Goal: Task Accomplishment & Management: Use online tool/utility

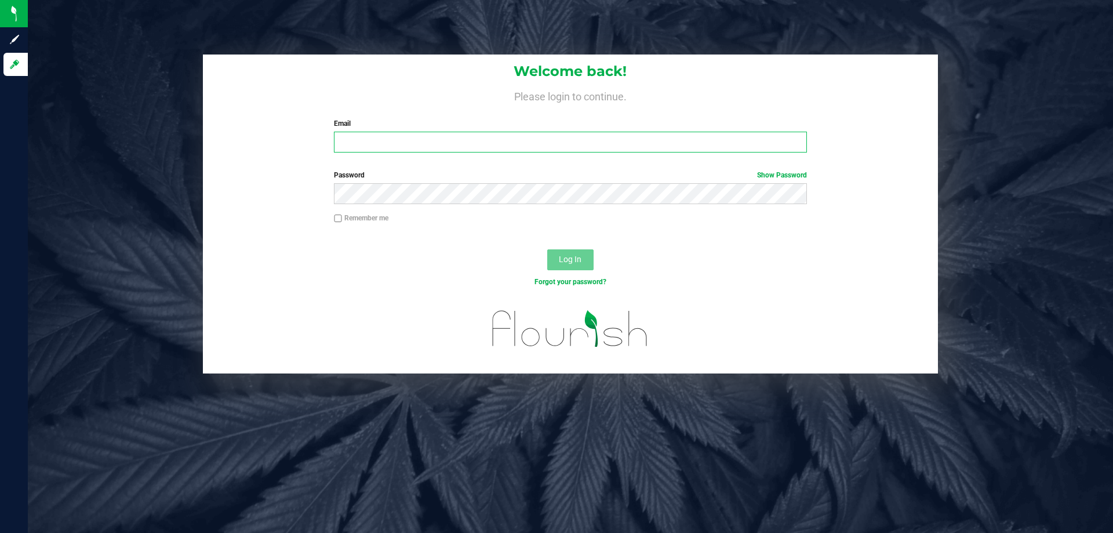
click at [446, 150] on input "Email" at bounding box center [570, 142] width 472 height 21
type input "[EMAIL_ADDRESS][DOMAIN_NAME]"
click at [547, 249] on button "Log In" at bounding box center [570, 259] width 46 height 21
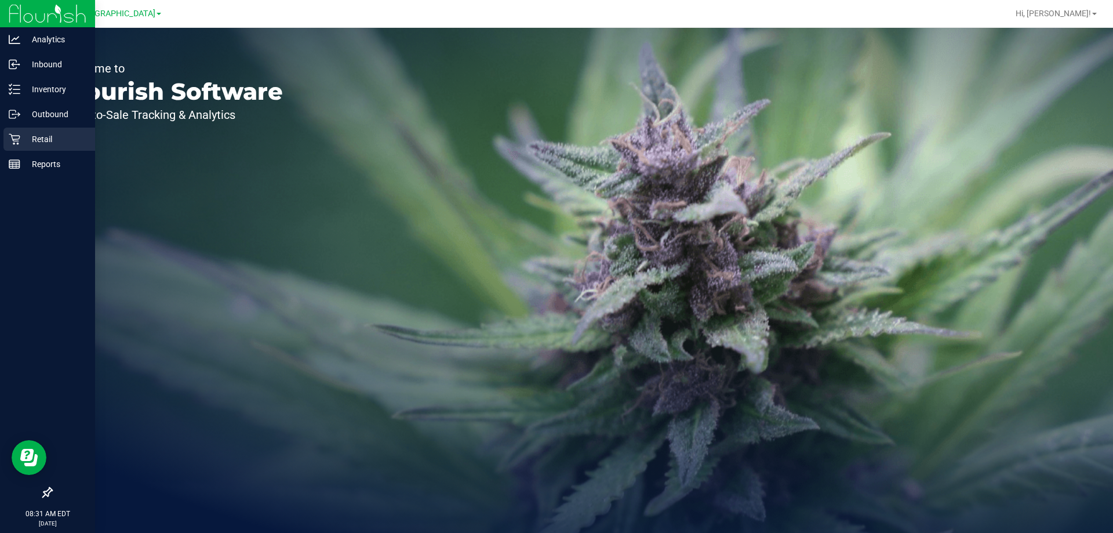
click at [59, 134] on p "Retail" at bounding box center [55, 139] width 70 height 14
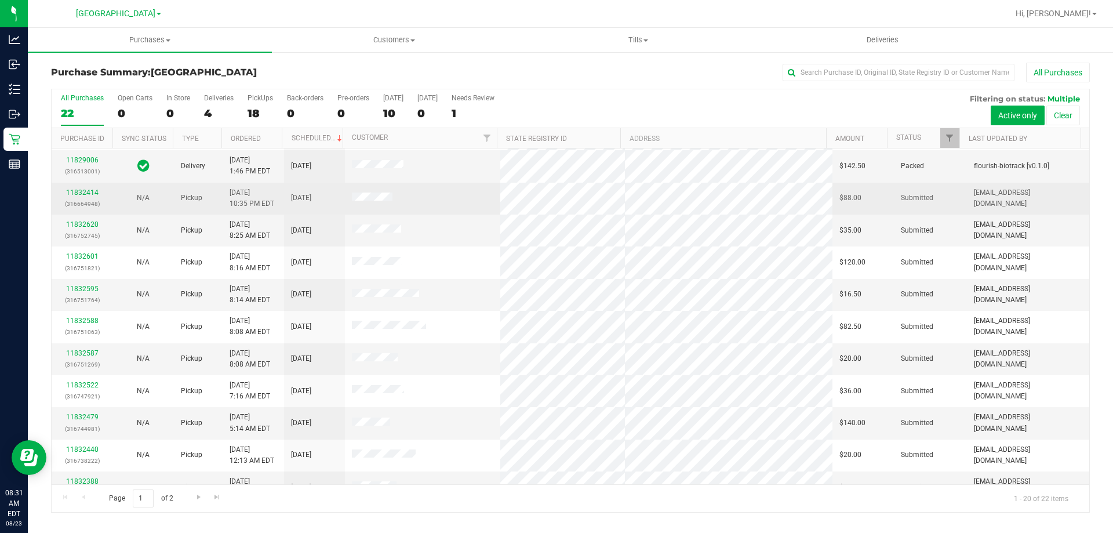
scroll to position [74, 0]
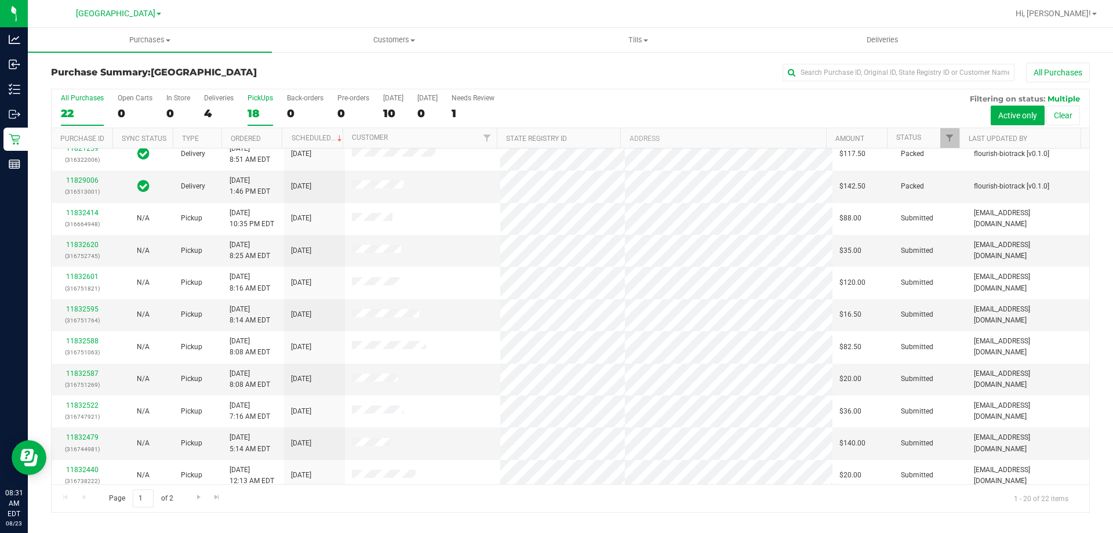
click at [253, 111] on div "18" at bounding box center [261, 113] width 26 height 13
click at [0, 0] on input "PickUps 18" at bounding box center [0, 0] width 0 height 0
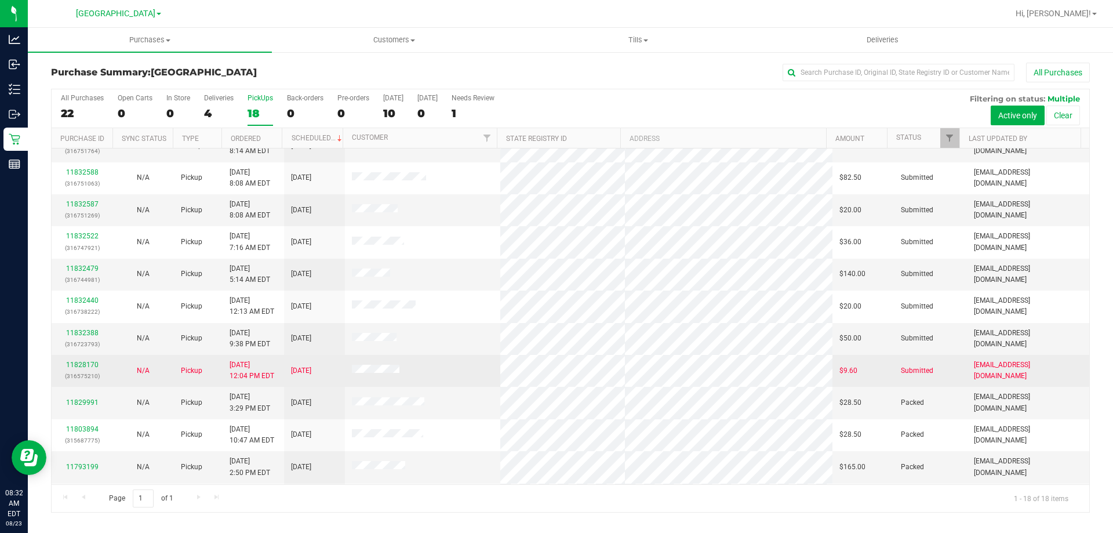
scroll to position [116, 0]
click at [79, 361] on link "11828170" at bounding box center [82, 363] width 32 height 8
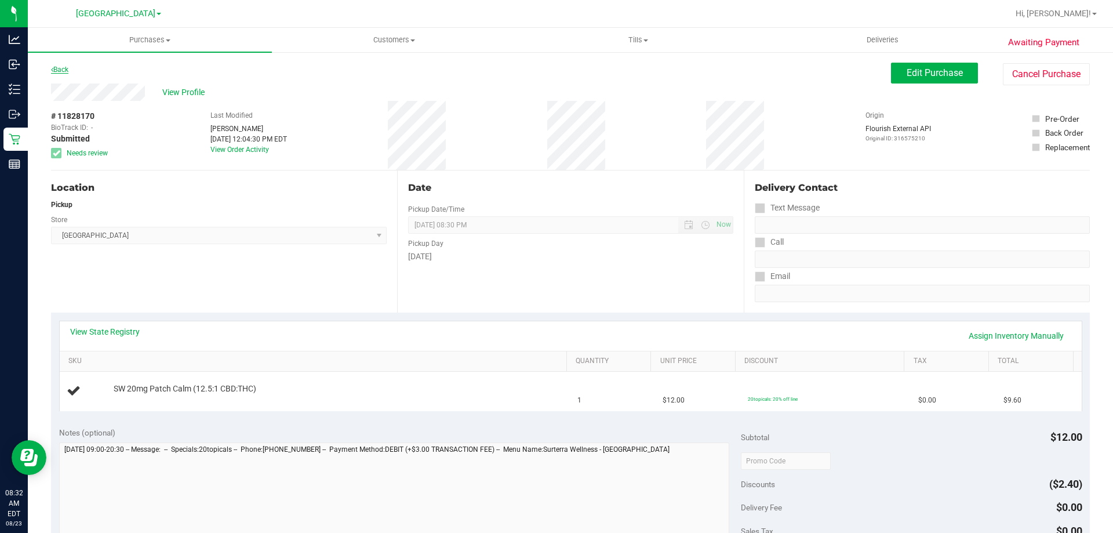
click at [58, 71] on link "Back" at bounding box center [59, 70] width 17 height 8
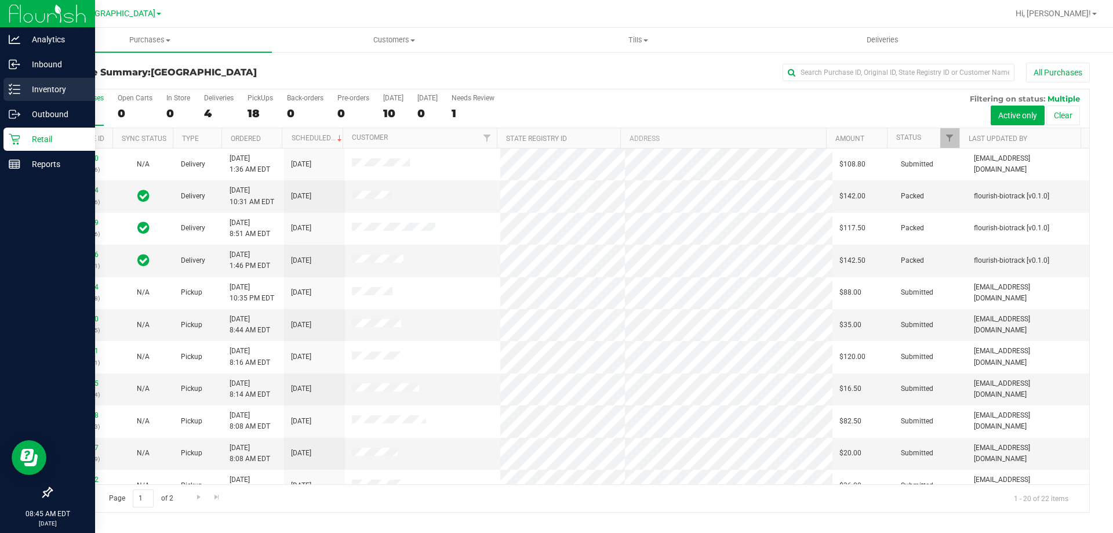
click at [17, 88] on icon at bounding box center [15, 89] width 12 height 12
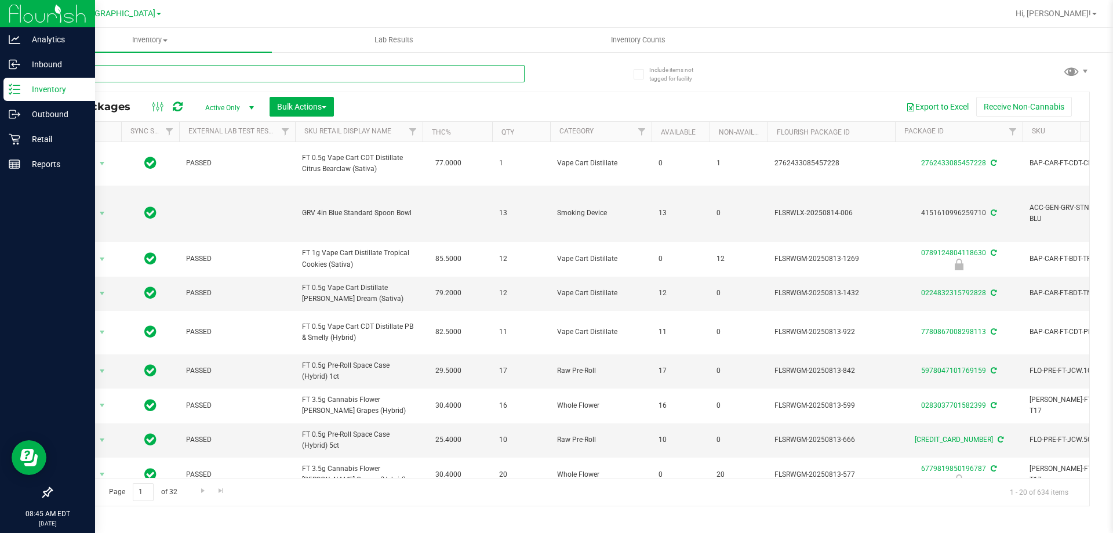
click at [326, 68] on input "text" at bounding box center [288, 73] width 474 height 17
type input "hash"
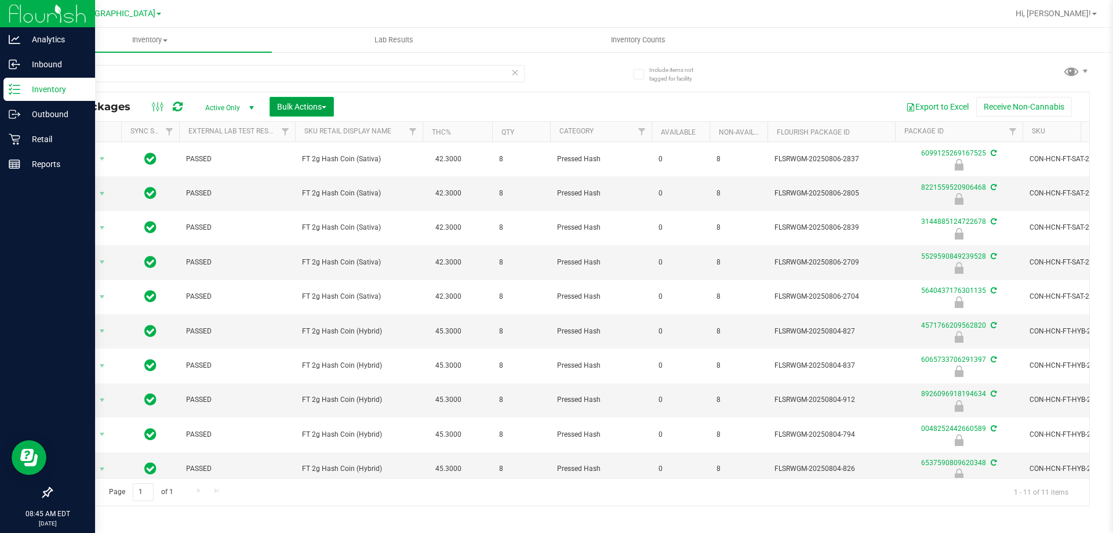
click at [297, 111] on span "Bulk Actions" at bounding box center [301, 106] width 49 height 9
click at [333, 215] on span "Lock/Unlock packages" at bounding box center [316, 217] width 79 height 9
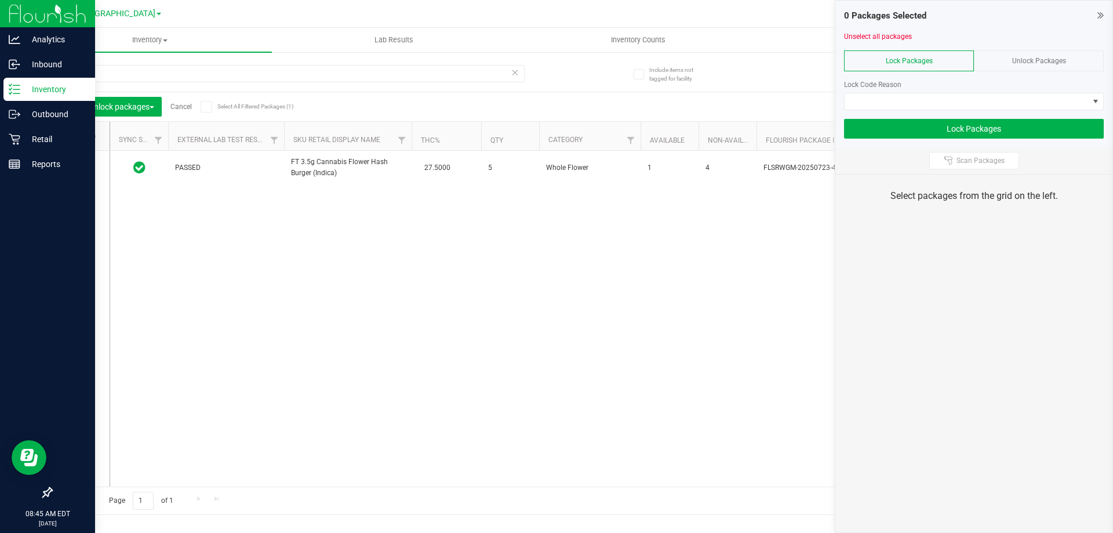
click at [985, 54] on div "Unlock Packages" at bounding box center [1039, 60] width 130 height 21
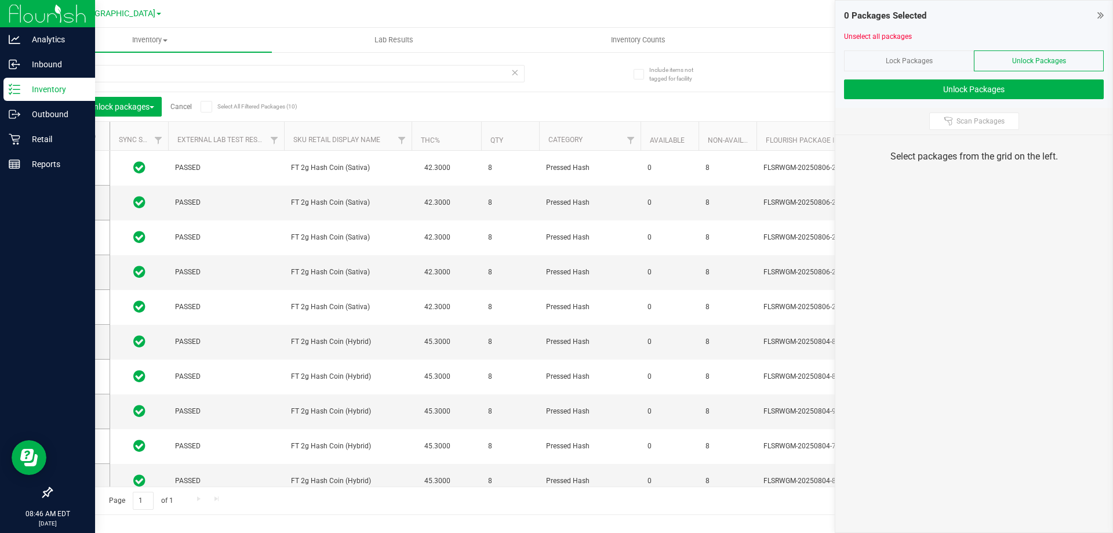
click at [208, 99] on div "Select All Filtered Packages (10)" at bounding box center [238, 106] width 75 height 17
click at [208, 107] on icon at bounding box center [206, 107] width 8 height 0
click at [0, 0] on input "Select All Filtered Packages (10)" at bounding box center [0, 0] width 0 height 0
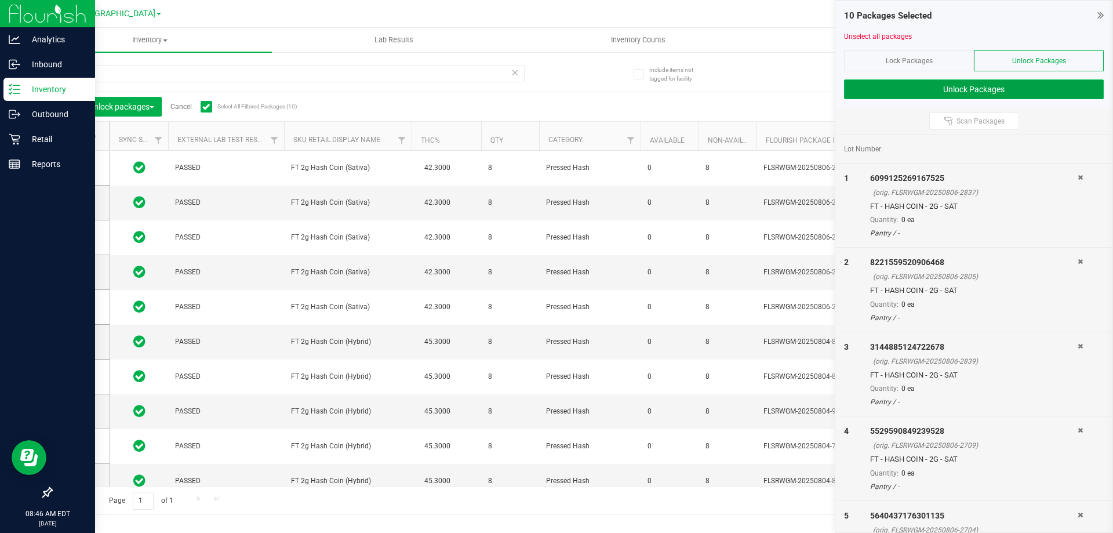
click at [990, 89] on button "Unlock Packages" at bounding box center [974, 89] width 260 height 20
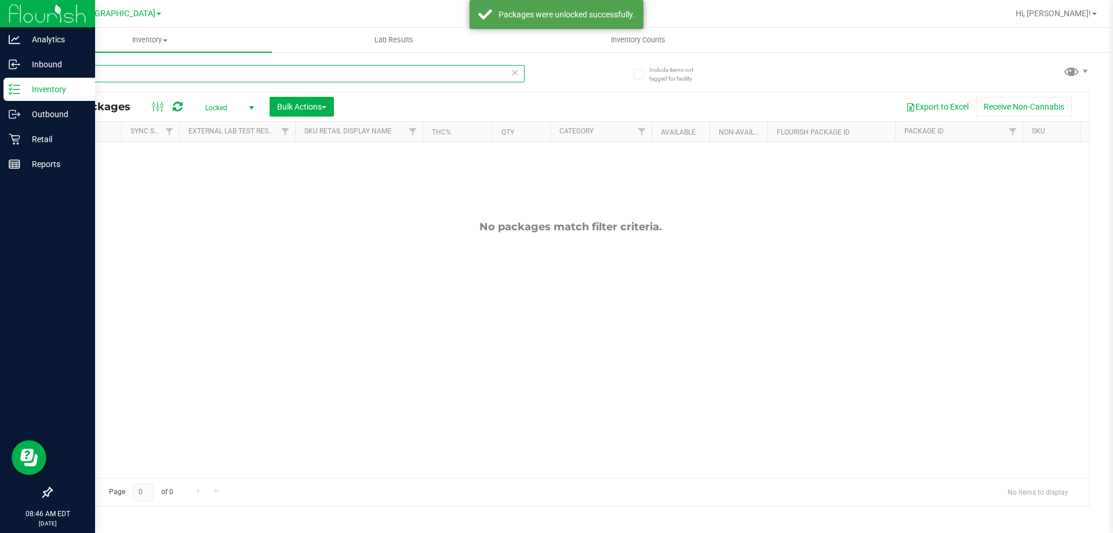
click at [194, 70] on input "hash" at bounding box center [288, 73] width 474 height 17
click at [225, 105] on span "Locked" at bounding box center [227, 108] width 64 height 16
click at [234, 126] on li "Active Only" at bounding box center [226, 126] width 63 height 17
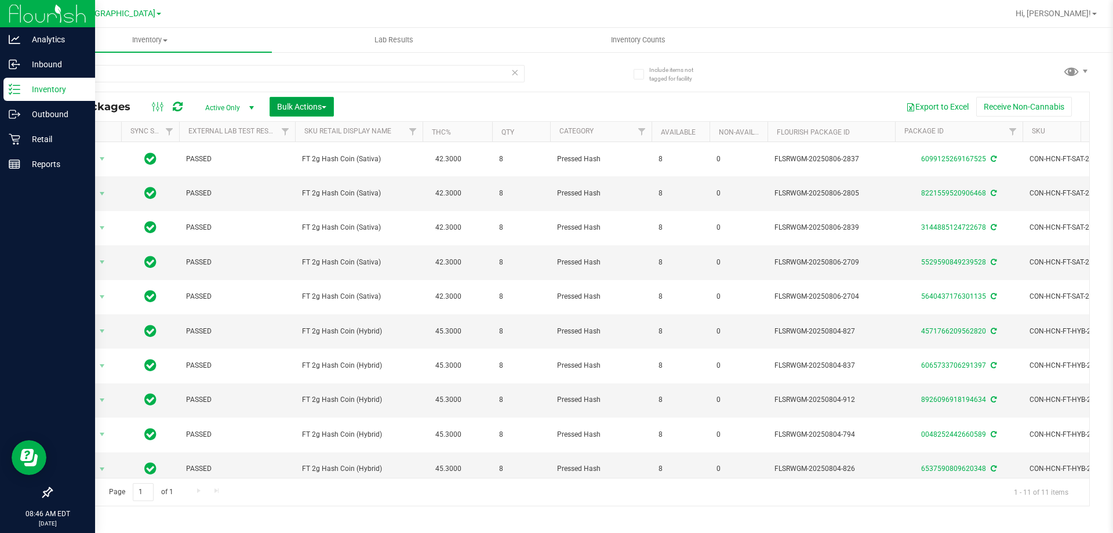
click at [321, 100] on button "Bulk Actions" at bounding box center [302, 107] width 64 height 20
click at [337, 216] on span "Lock/Unlock packages" at bounding box center [316, 217] width 79 height 9
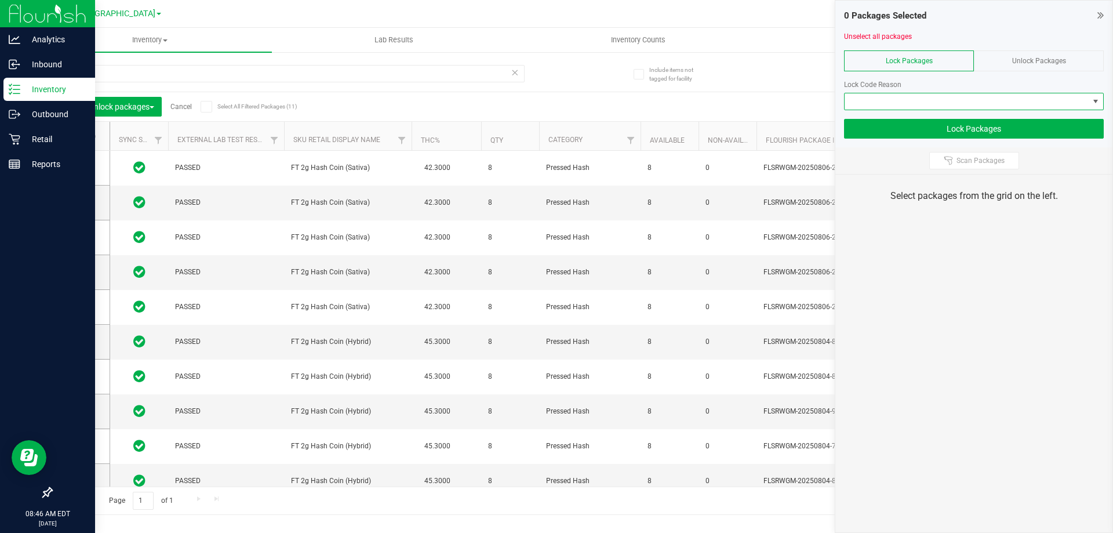
click at [937, 108] on span at bounding box center [967, 101] width 244 height 16
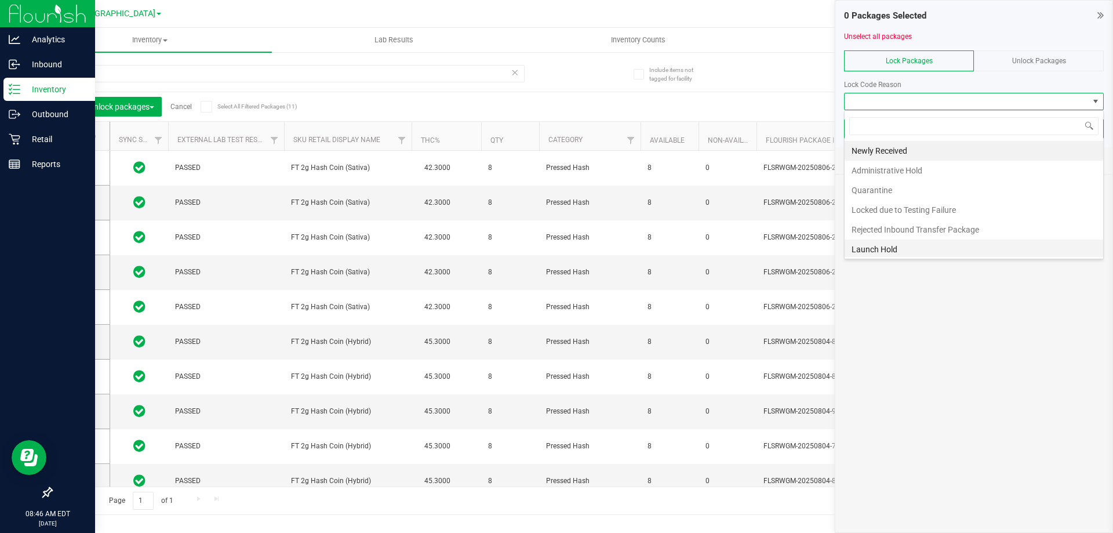
click at [909, 246] on li "Launch Hold" at bounding box center [974, 249] width 259 height 20
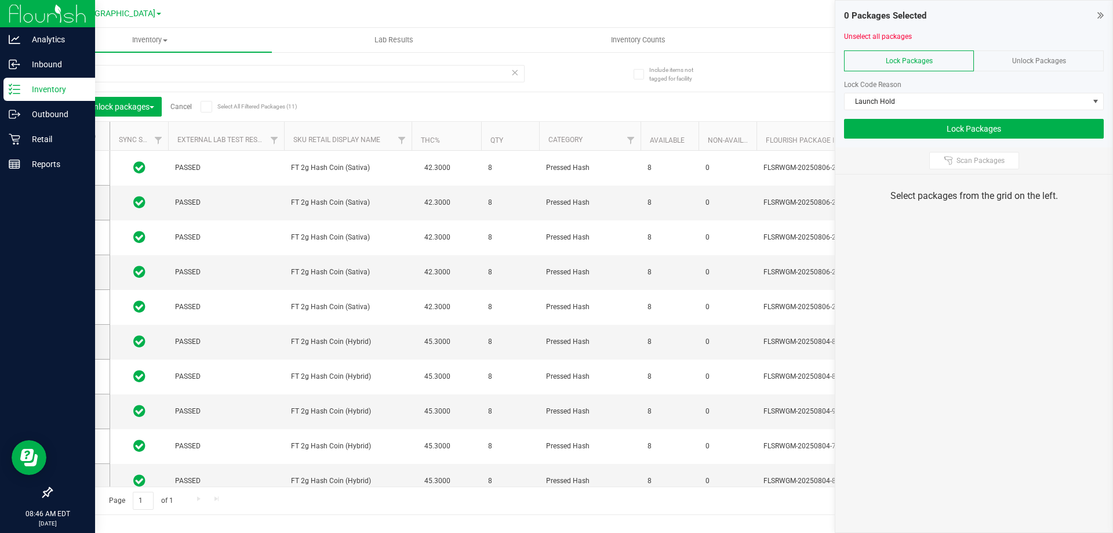
drag, startPoint x: 216, startPoint y: 106, endPoint x: 236, endPoint y: 112, distance: 21.3
click at [214, 106] on label "Select All Filtered Packages (11)" at bounding box center [238, 107] width 75 height 12
click at [0, 0] on input "Select All Filtered Packages (11)" at bounding box center [0, 0] width 0 height 0
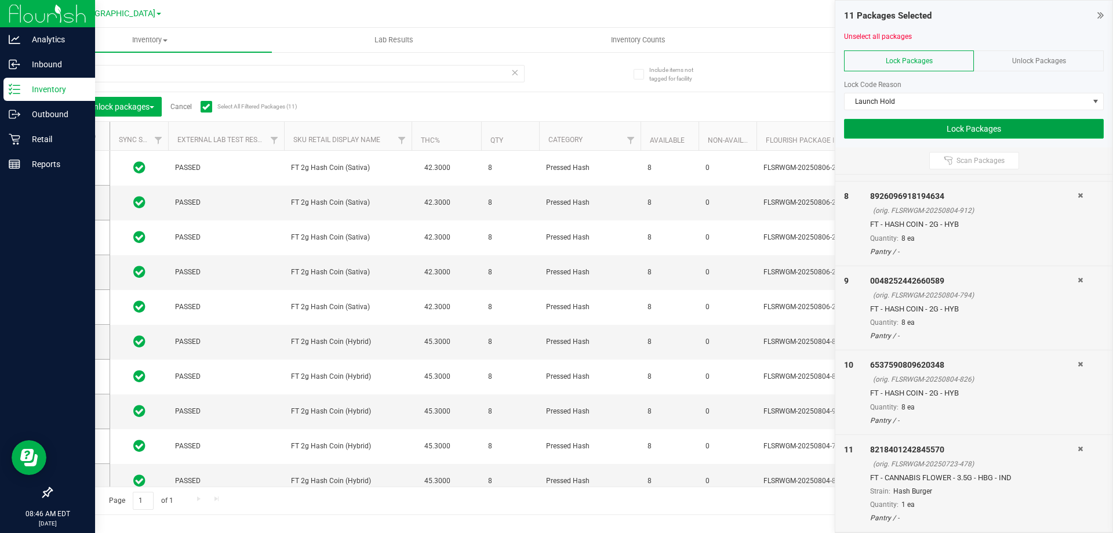
click at [990, 126] on button "Lock Packages" at bounding box center [974, 129] width 260 height 20
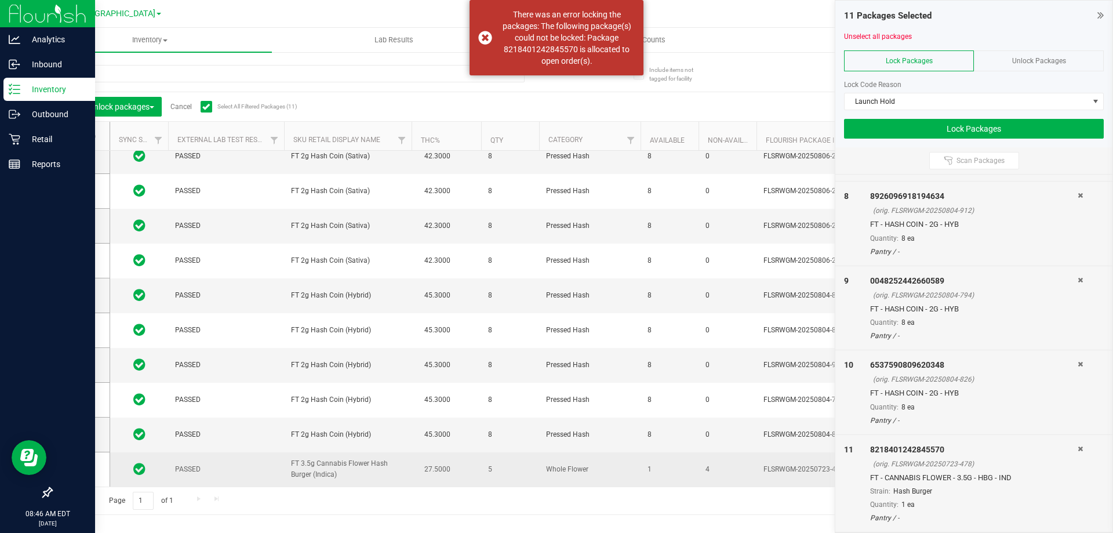
click at [139, 461] on icon at bounding box center [139, 468] width 12 height 14
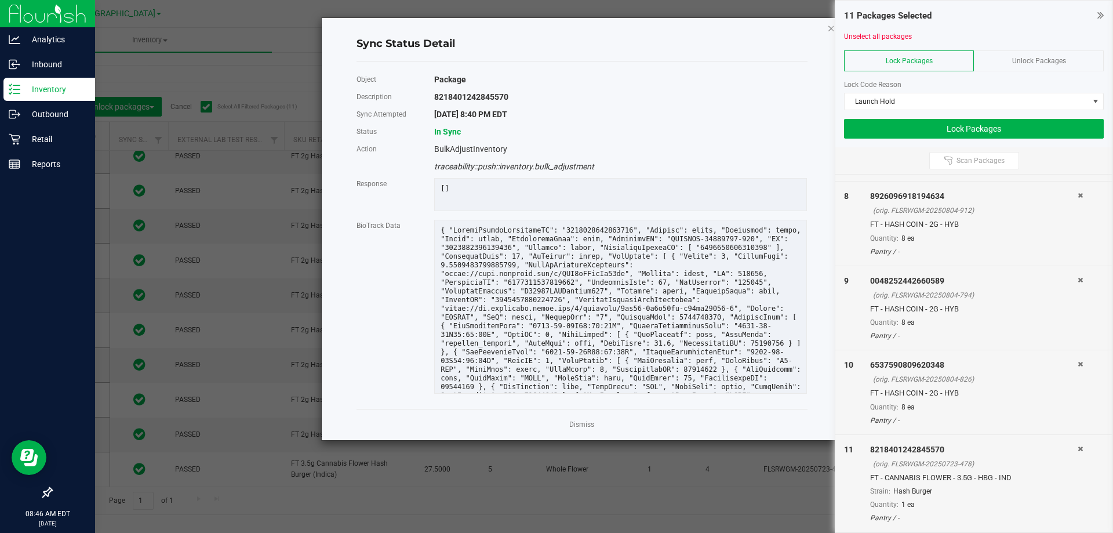
click at [829, 27] on icon "Close" at bounding box center [831, 28] width 8 height 14
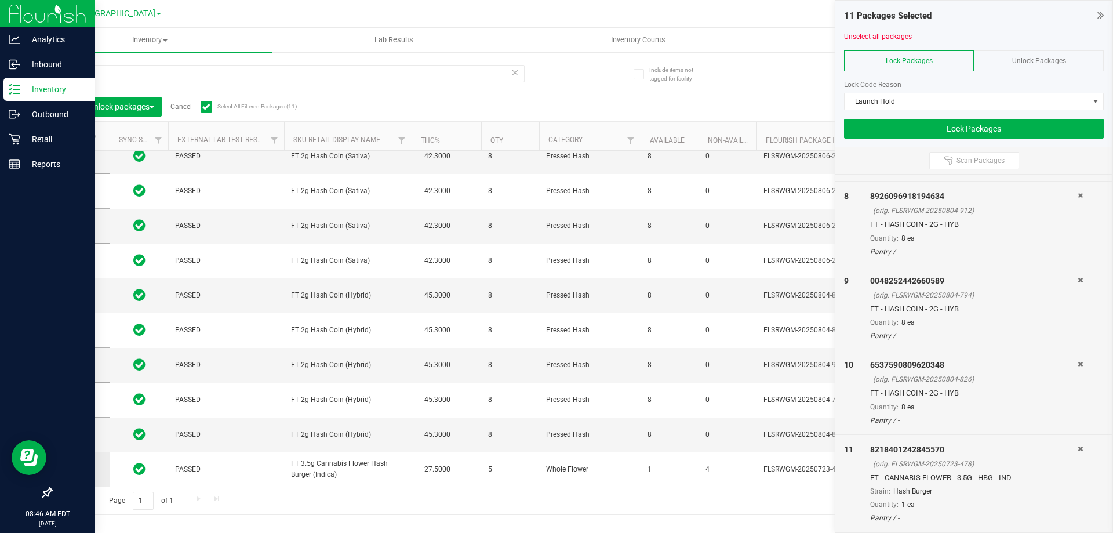
click at [92, 466] on td at bounding box center [81, 469] width 58 height 34
click at [78, 469] on icon at bounding box center [78, 469] width 8 height 0
click at [0, 0] on input "checkbox" at bounding box center [0, 0] width 0 height 0
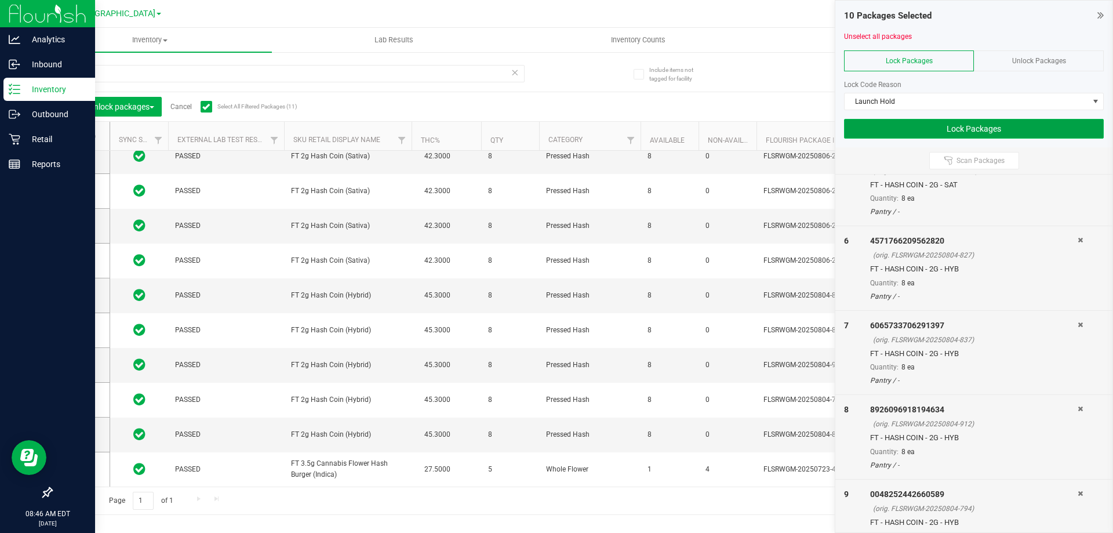
click at [995, 129] on button "Lock Packages" at bounding box center [974, 129] width 260 height 20
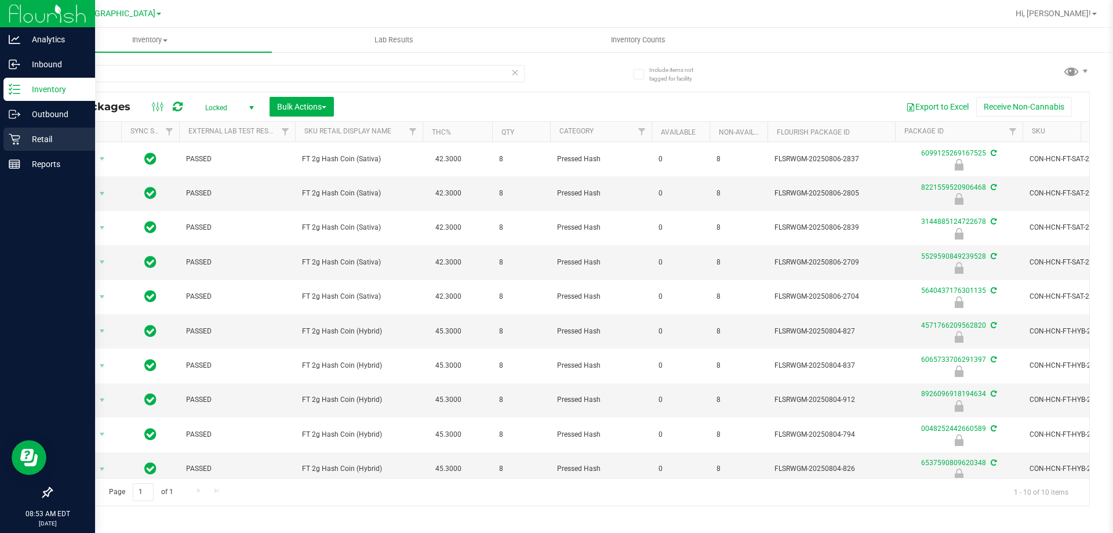
click at [44, 143] on p "Retail" at bounding box center [55, 139] width 70 height 14
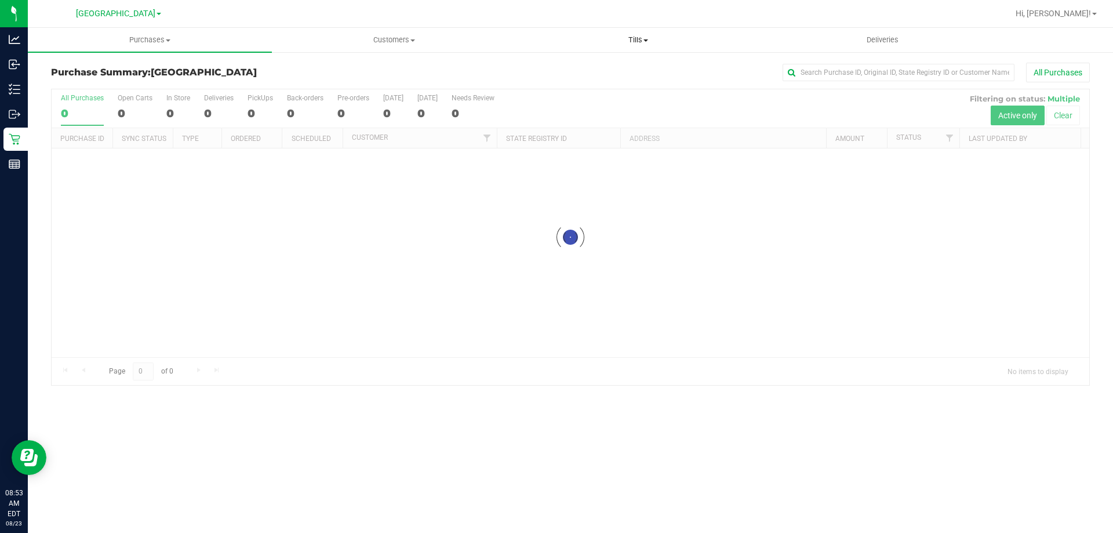
click at [633, 45] on uib-tab-heading "Tills Manage tills Reconcile e-payments" at bounding box center [638, 39] width 243 height 23
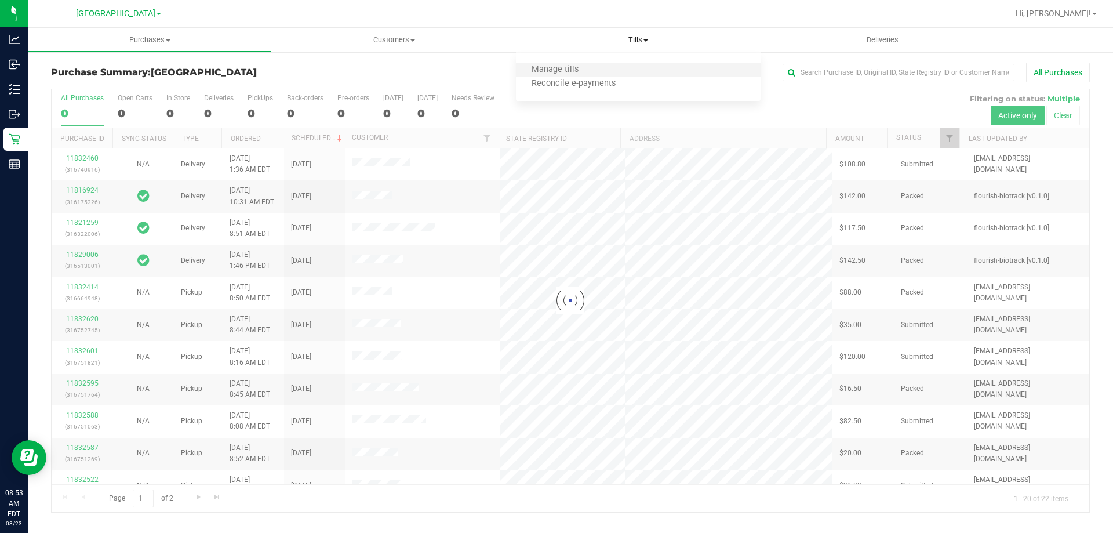
click at [601, 70] on li "Manage tills" at bounding box center [638, 70] width 244 height 14
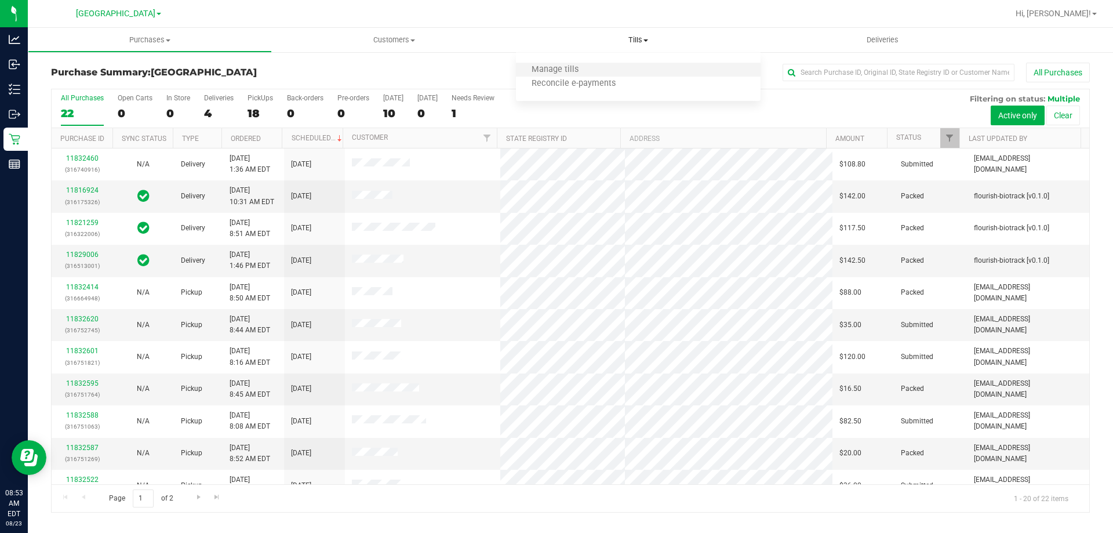
click at [679, 75] on li "Manage tills" at bounding box center [638, 70] width 244 height 14
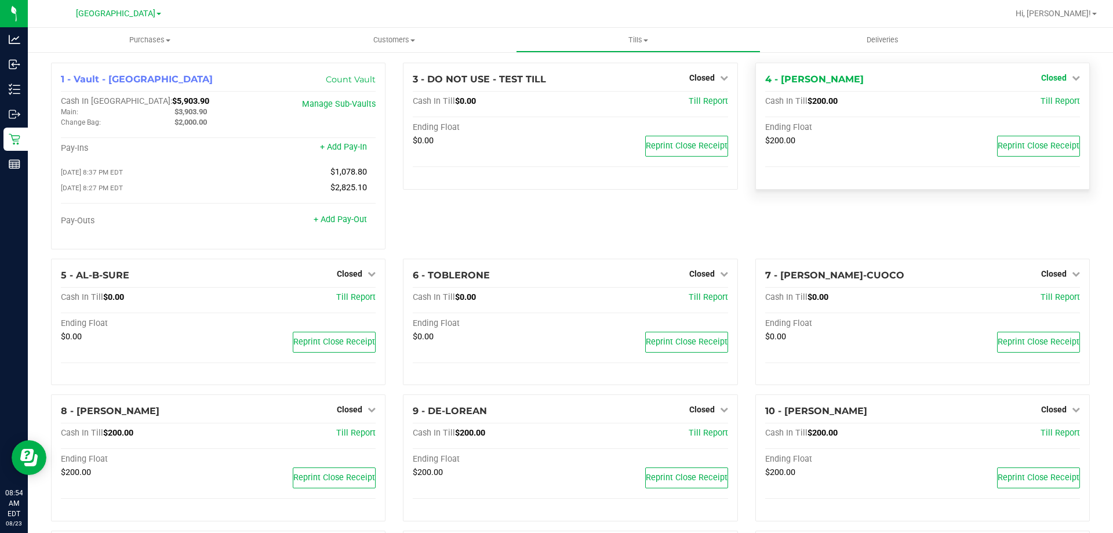
click at [1049, 77] on span "Closed" at bounding box center [1054, 77] width 26 height 9
click at [1038, 106] on link "Open Till" at bounding box center [1053, 101] width 31 height 9
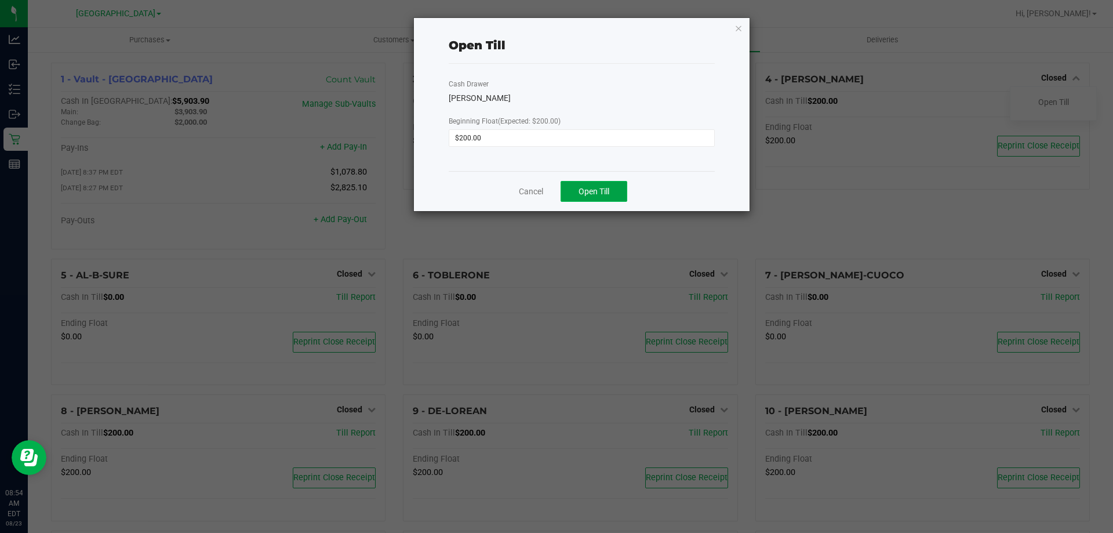
click at [608, 193] on span "Open Till" at bounding box center [594, 191] width 31 height 9
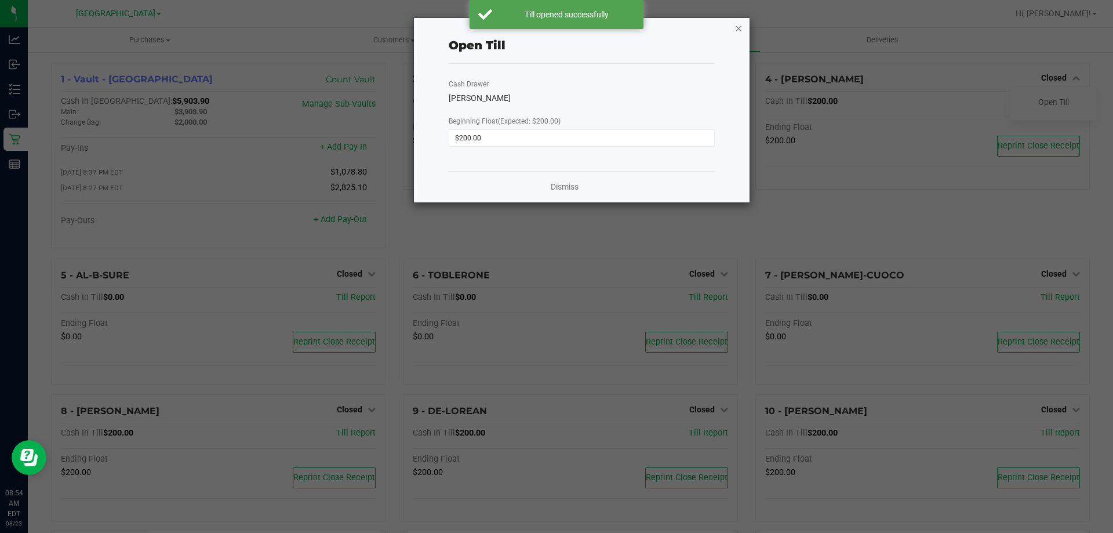
click at [739, 31] on icon "button" at bounding box center [738, 28] width 8 height 14
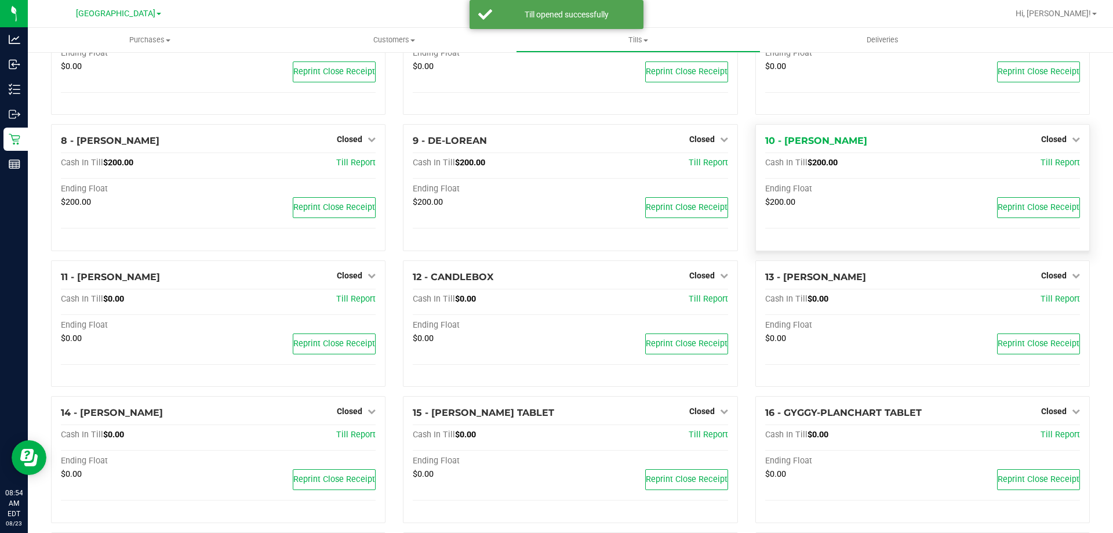
scroll to position [232, 0]
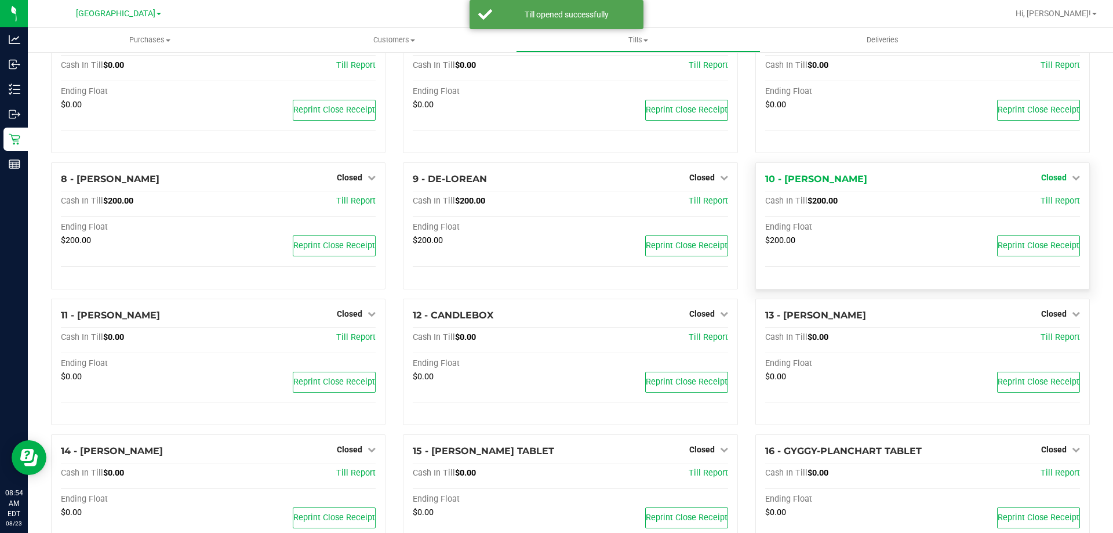
click at [1054, 176] on span "Closed" at bounding box center [1054, 177] width 26 height 9
click at [1045, 200] on link "Open Till" at bounding box center [1053, 201] width 31 height 9
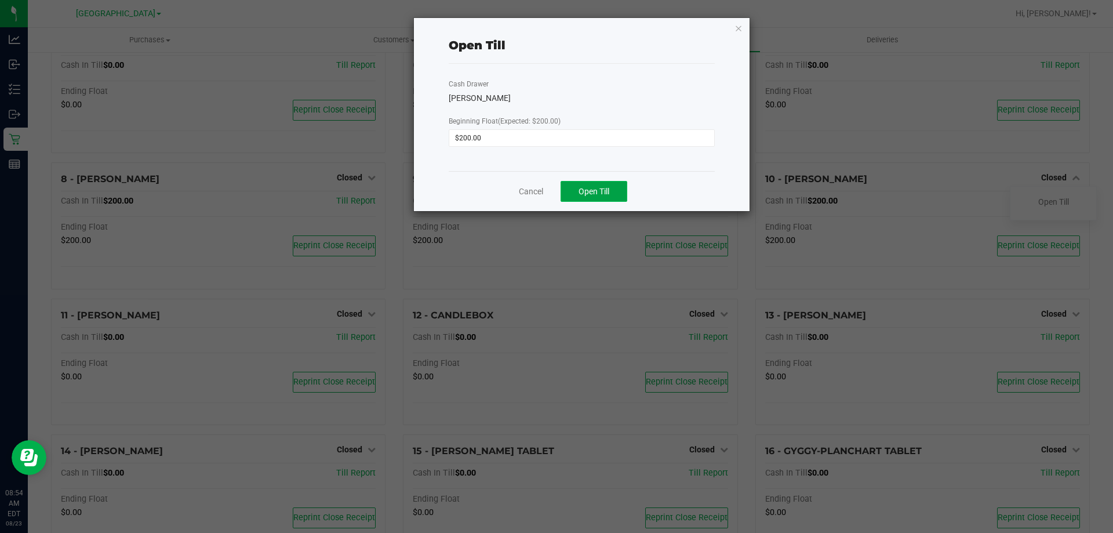
click at [618, 199] on button "Open Till" at bounding box center [594, 191] width 67 height 21
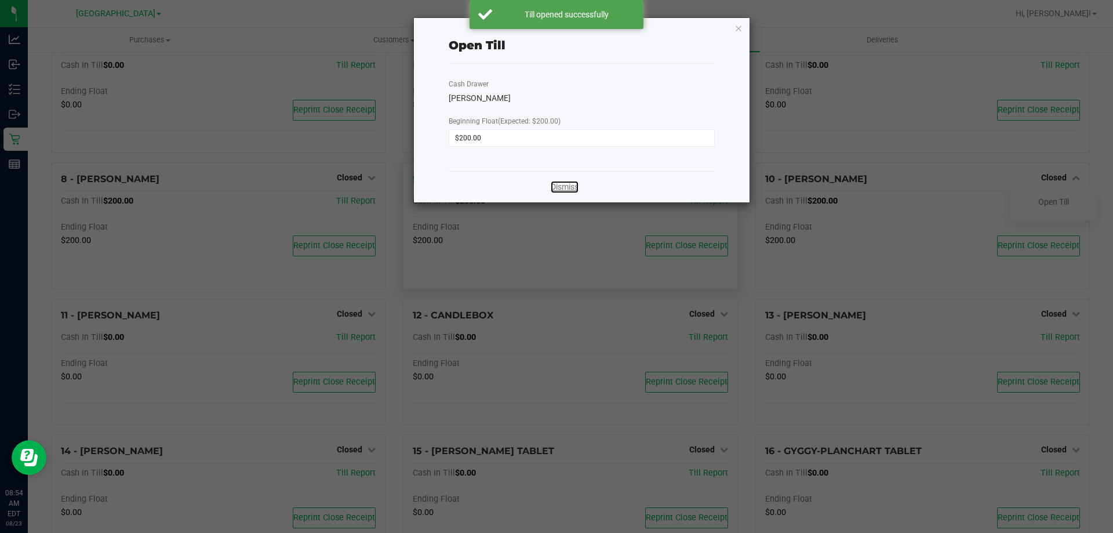
click at [574, 186] on link "Dismiss" at bounding box center [565, 187] width 28 height 12
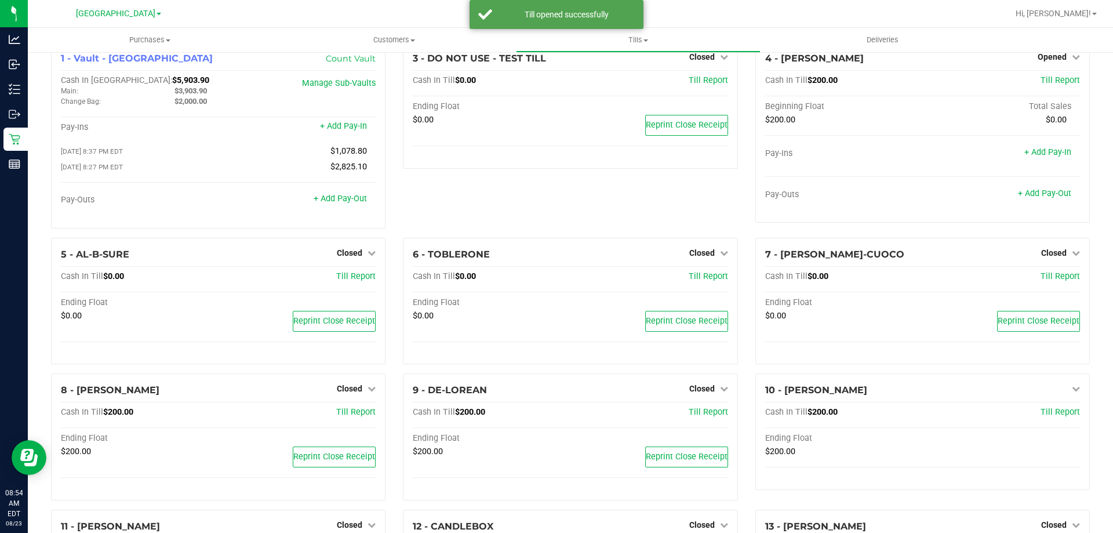
scroll to position [0, 0]
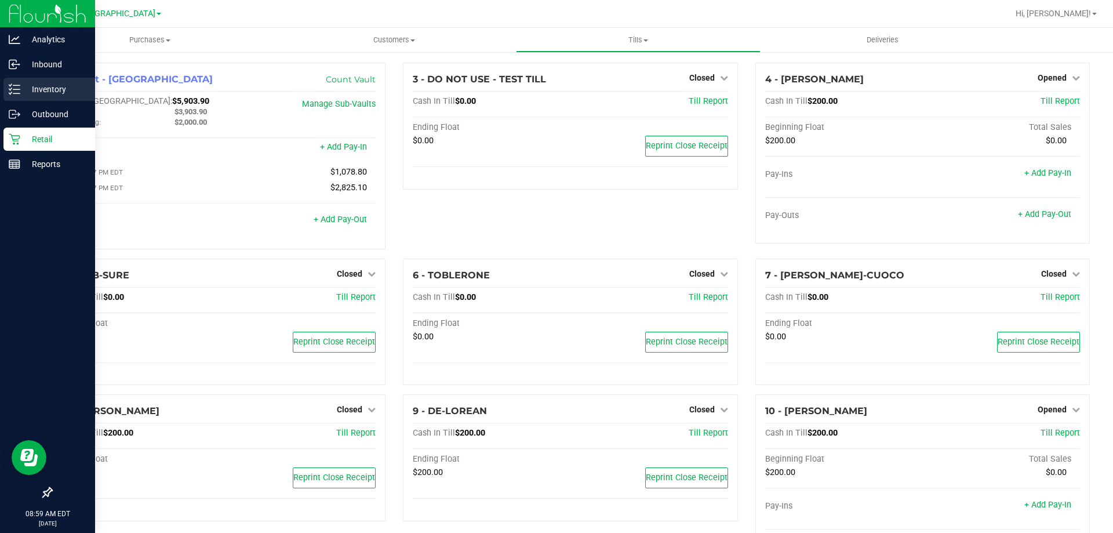
click at [14, 88] on icon at bounding box center [15, 89] width 12 height 12
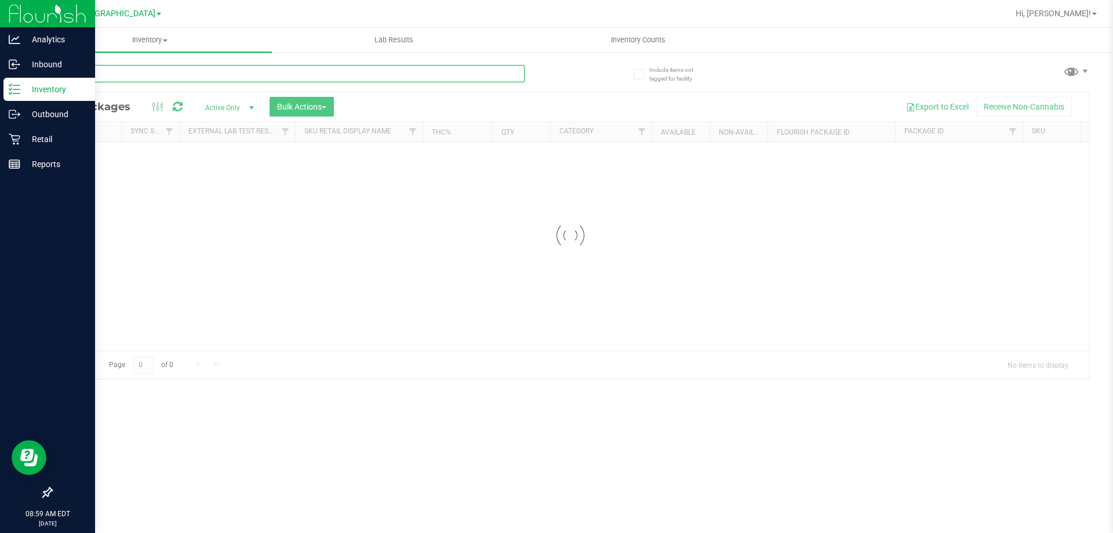
click at [174, 72] on div "Inventory All packages All inventory Waste log Create inventory Lab Results Inv…" at bounding box center [570, 280] width 1085 height 505
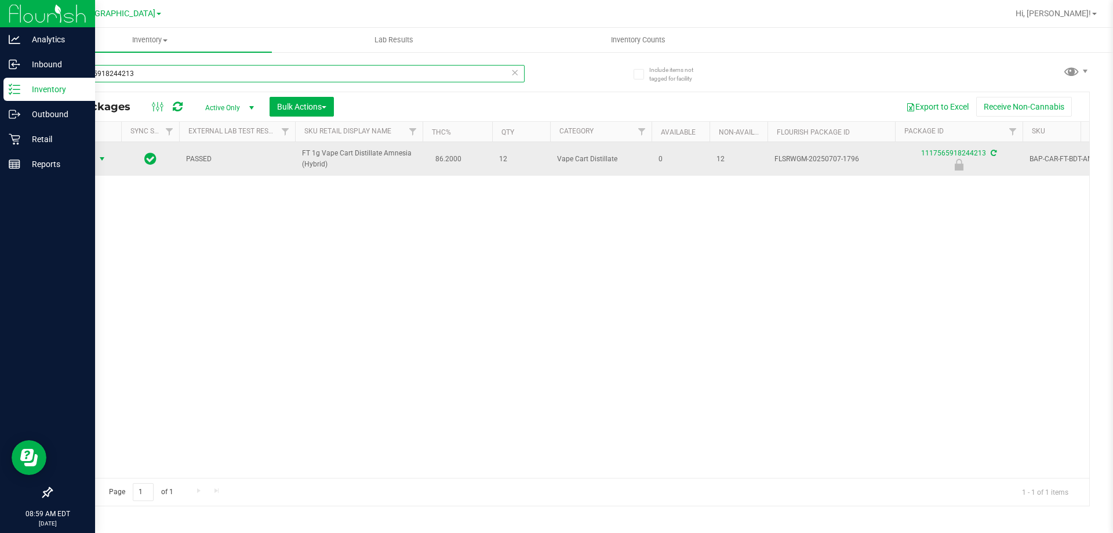
type input "1117565918244213"
click at [86, 163] on span "Action" at bounding box center [78, 159] width 31 height 16
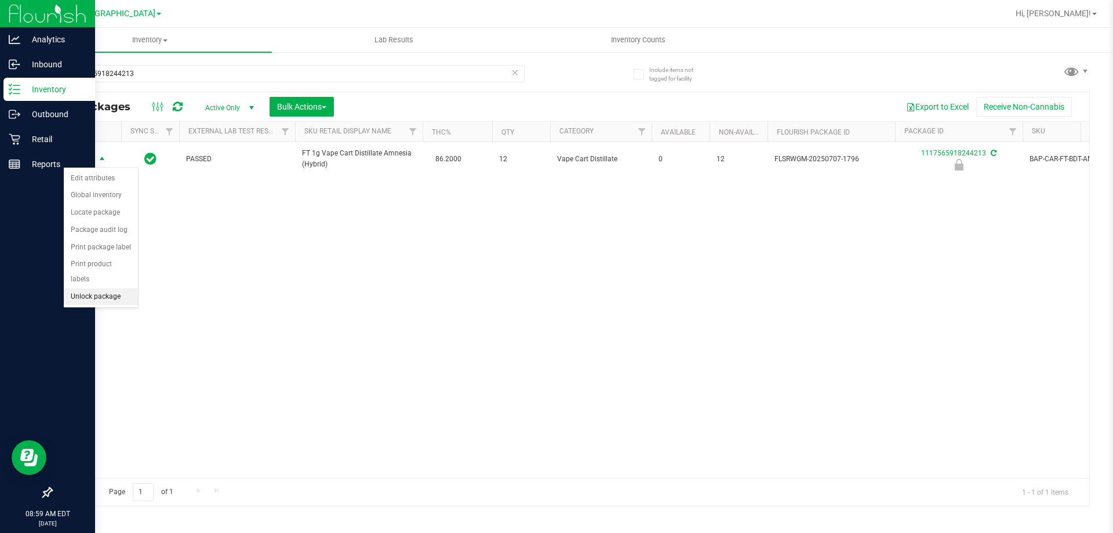
click at [99, 288] on li "Unlock package" at bounding box center [101, 296] width 74 height 17
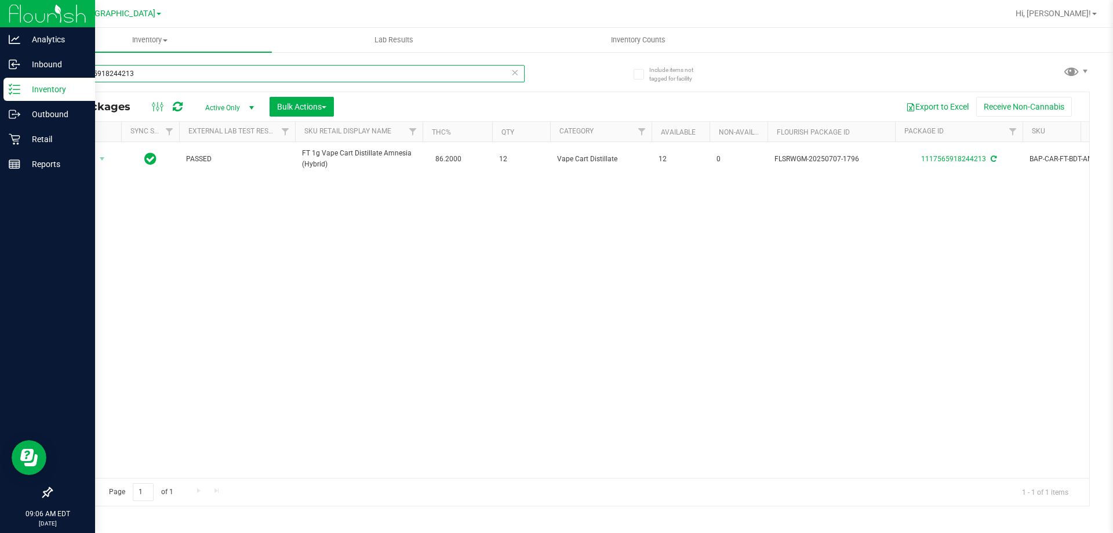
click at [166, 67] on input "1117565918244213" at bounding box center [288, 73] width 474 height 17
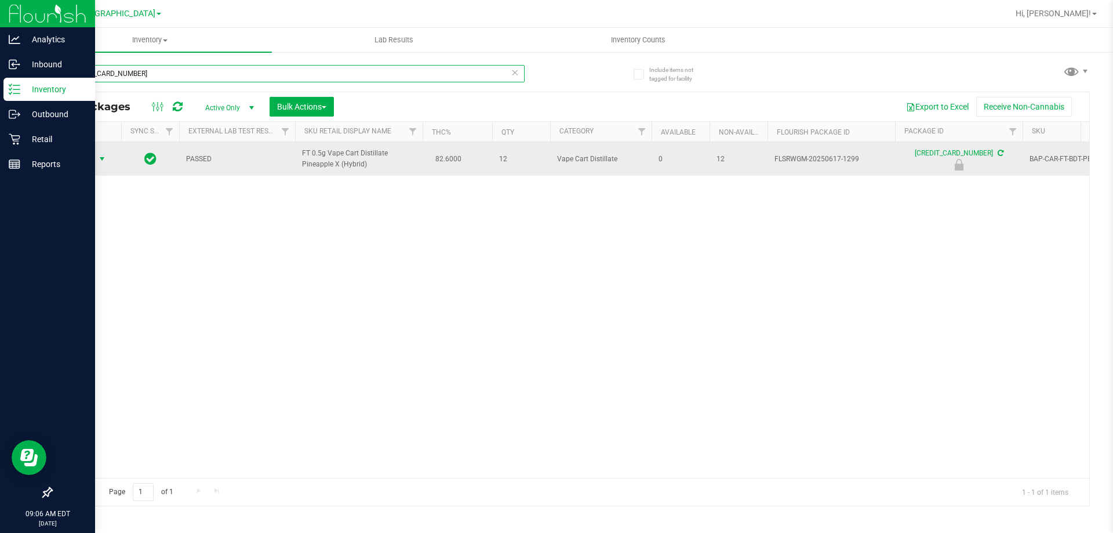
type input "[CREDIT_CARD_NUMBER]"
click at [95, 159] on span "Action" at bounding box center [86, 159] width 46 height 16
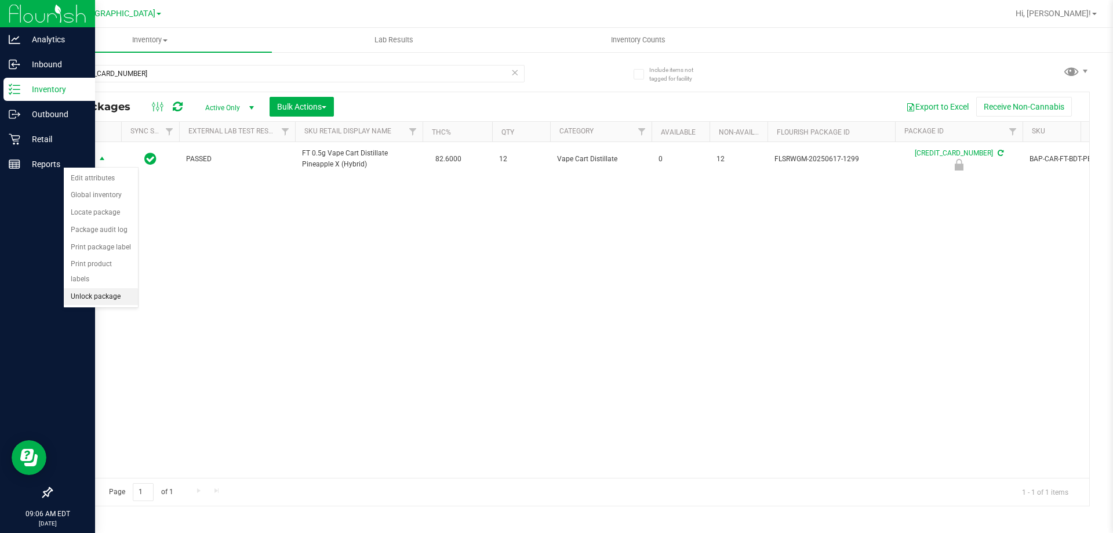
click at [124, 288] on li "Unlock package" at bounding box center [101, 296] width 74 height 17
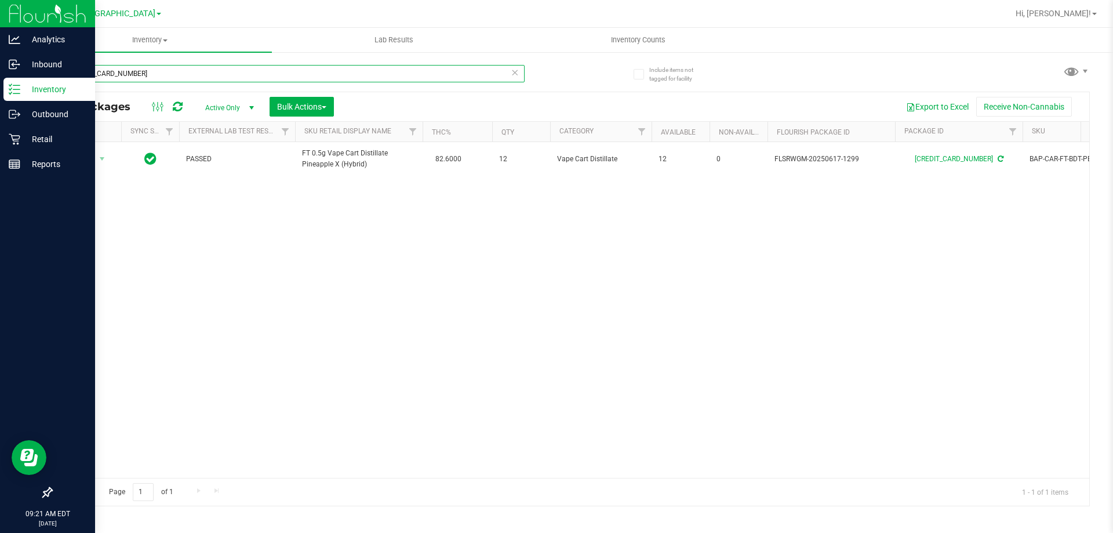
click at [124, 70] on input "[CREDIT_CARD_NUMBER]" at bounding box center [288, 73] width 474 height 17
type input "pbs"
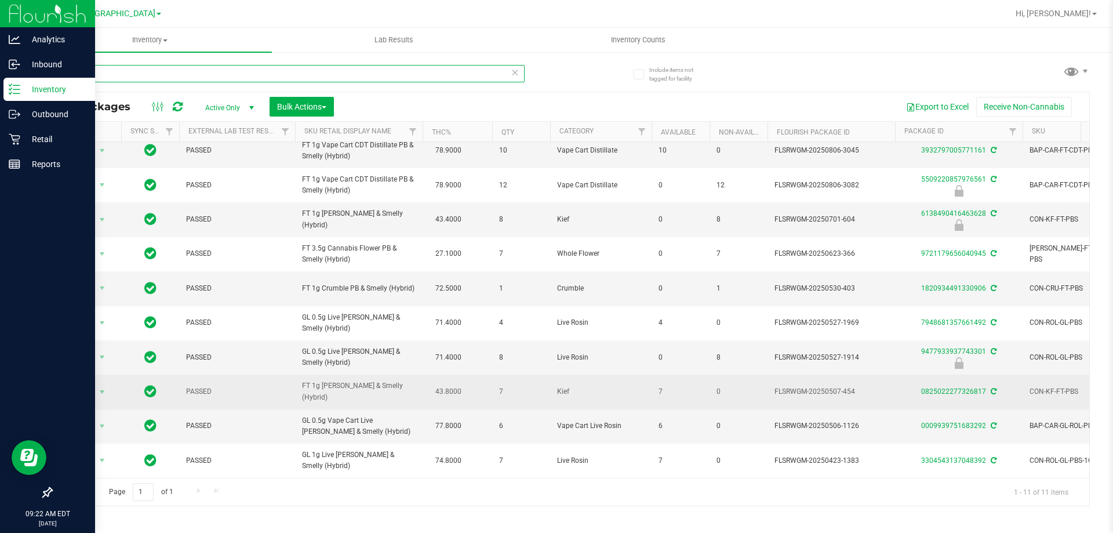
scroll to position [60, 0]
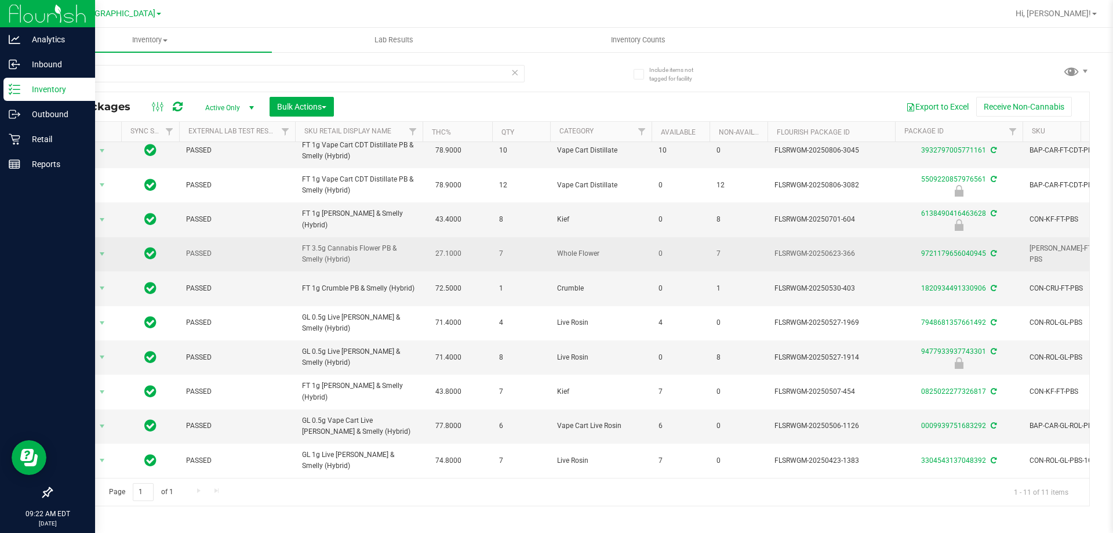
click at [197, 248] on span "PASSED" at bounding box center [237, 253] width 102 height 11
click at [355, 243] on span "FT 3.5g Cannabis Flower PB & Smelly (Hybrid)" at bounding box center [359, 254] width 114 height 22
click at [942, 248] on div "9721179656040945" at bounding box center [958, 253] width 131 height 11
click at [940, 249] on link "9721179656040945" at bounding box center [953, 253] width 65 height 8
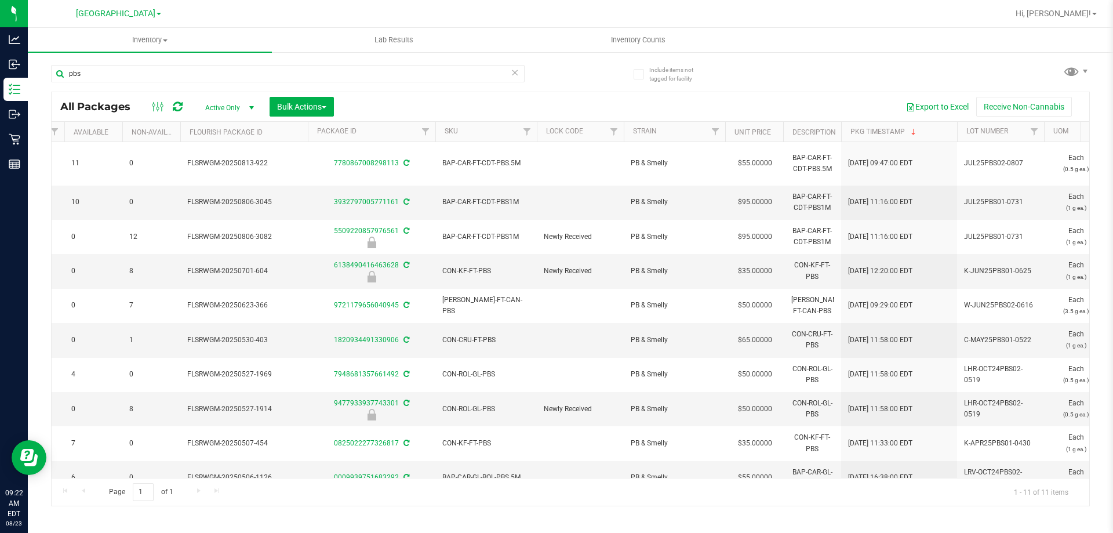
scroll to position [0, 602]
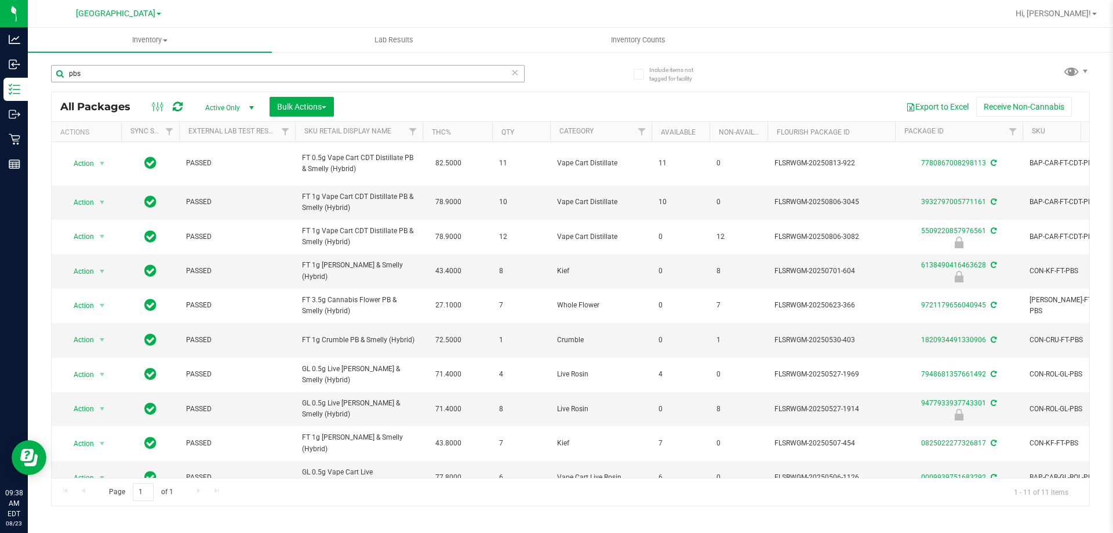
click at [162, 82] on div "pbs" at bounding box center [288, 78] width 474 height 27
click at [162, 81] on input "pbs" at bounding box center [288, 73] width 474 height 17
click at [155, 79] on input "pbs" at bounding box center [288, 73] width 474 height 17
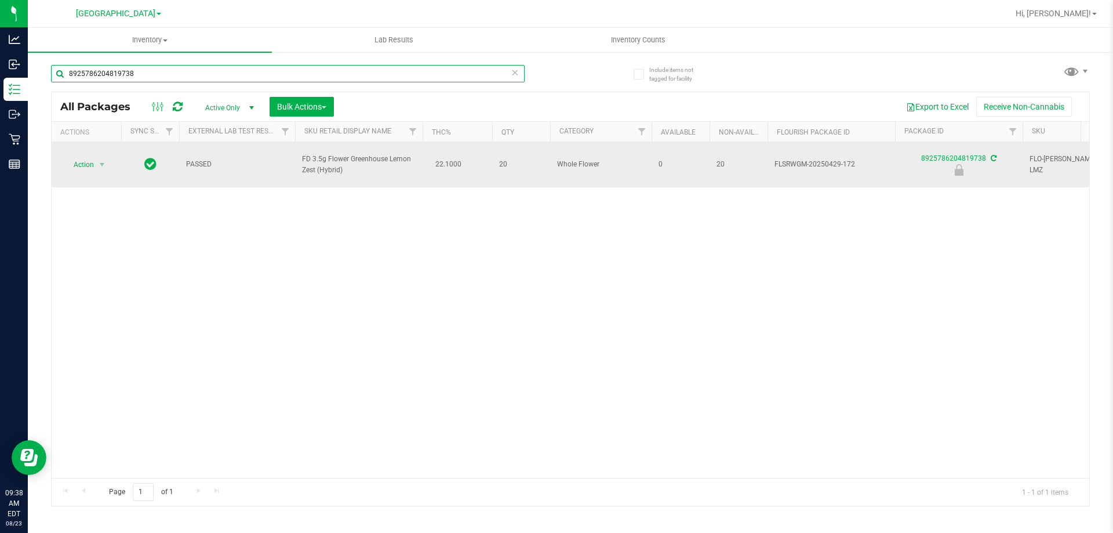
type input "8925786204819738"
click at [83, 159] on span "Action" at bounding box center [78, 165] width 31 height 16
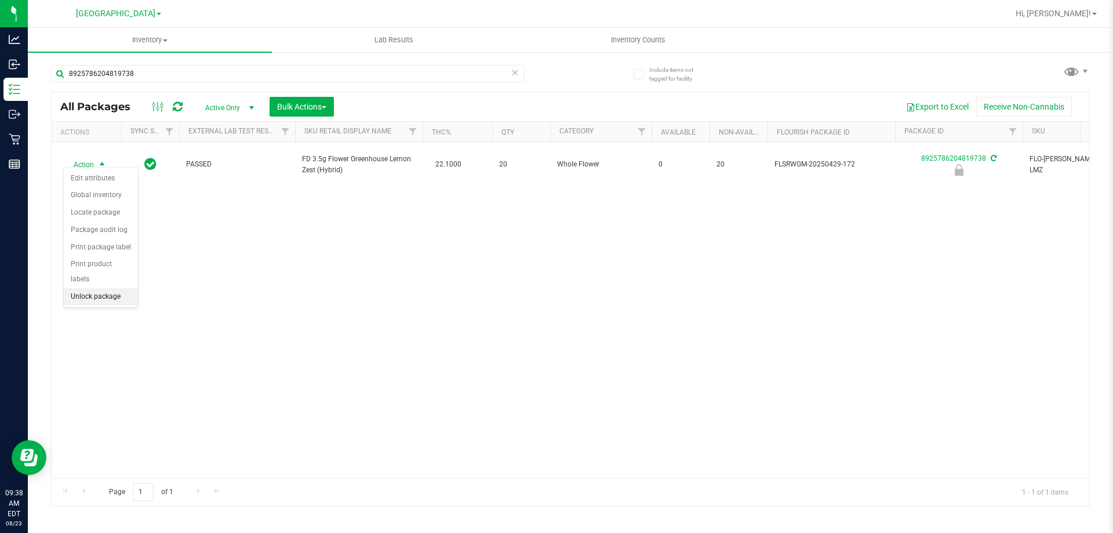
click at [122, 288] on li "Unlock package" at bounding box center [101, 296] width 74 height 17
